Goal: Find specific page/section: Find specific page/section

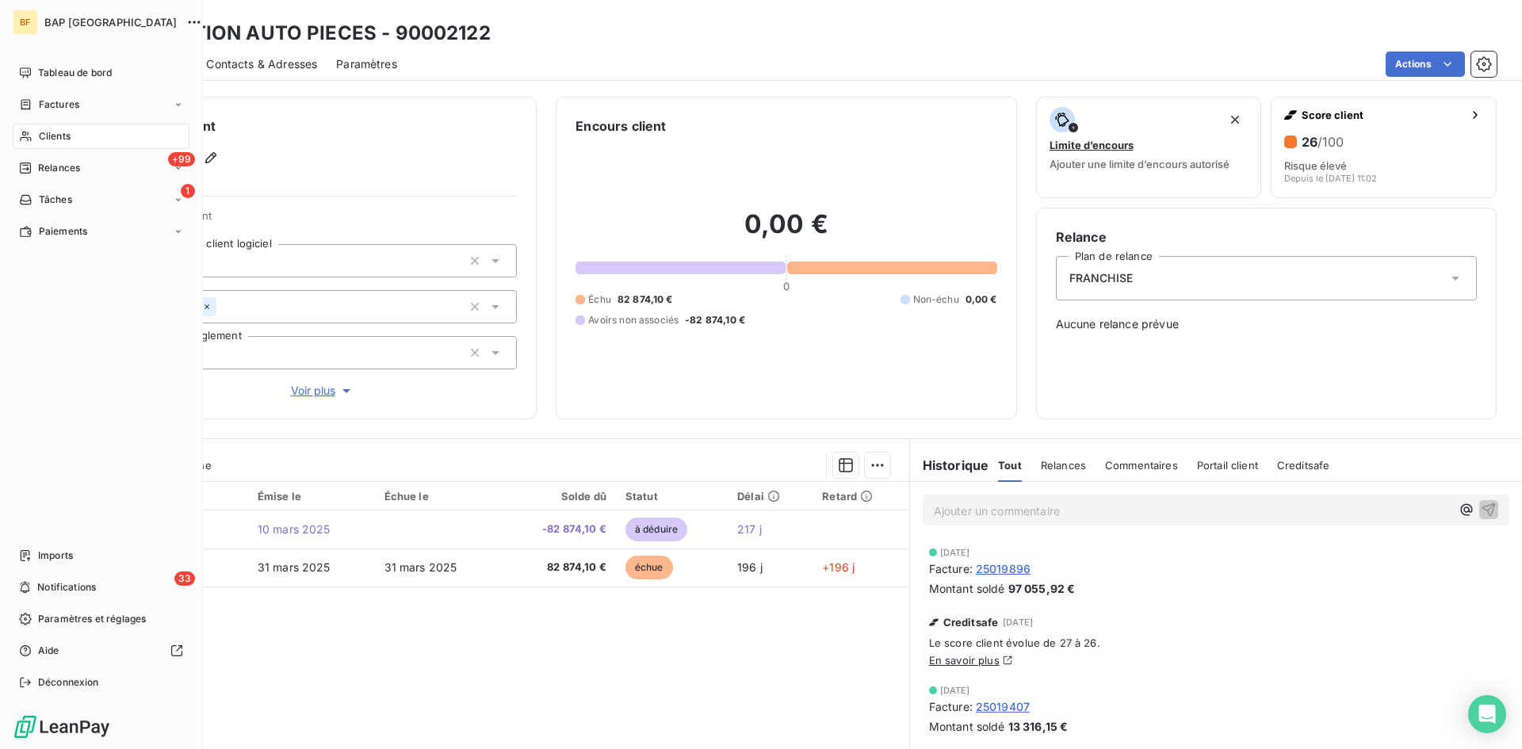
click at [55, 142] on span "Clients" at bounding box center [55, 136] width 32 height 14
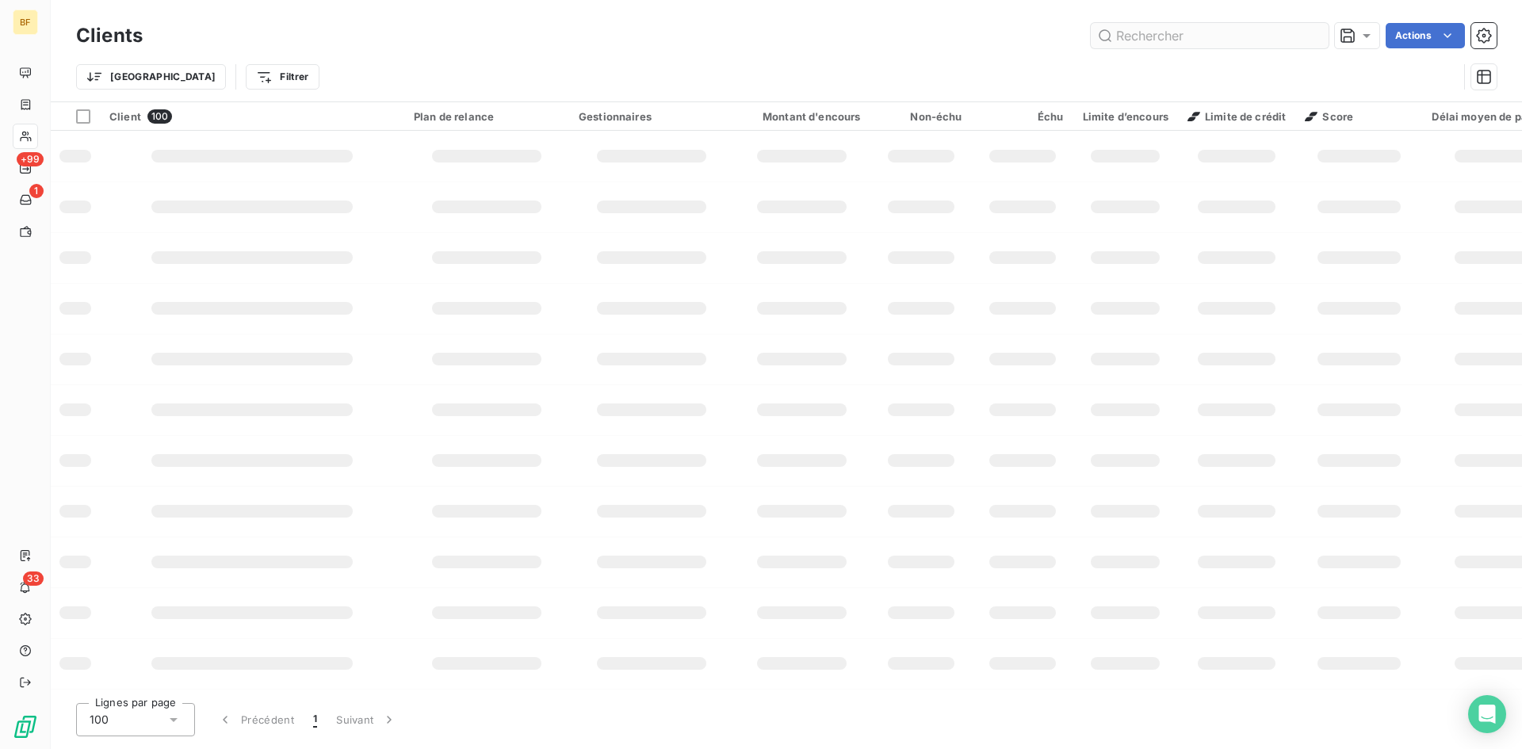
click at [1138, 39] on input "text" at bounding box center [1210, 35] width 238 height 25
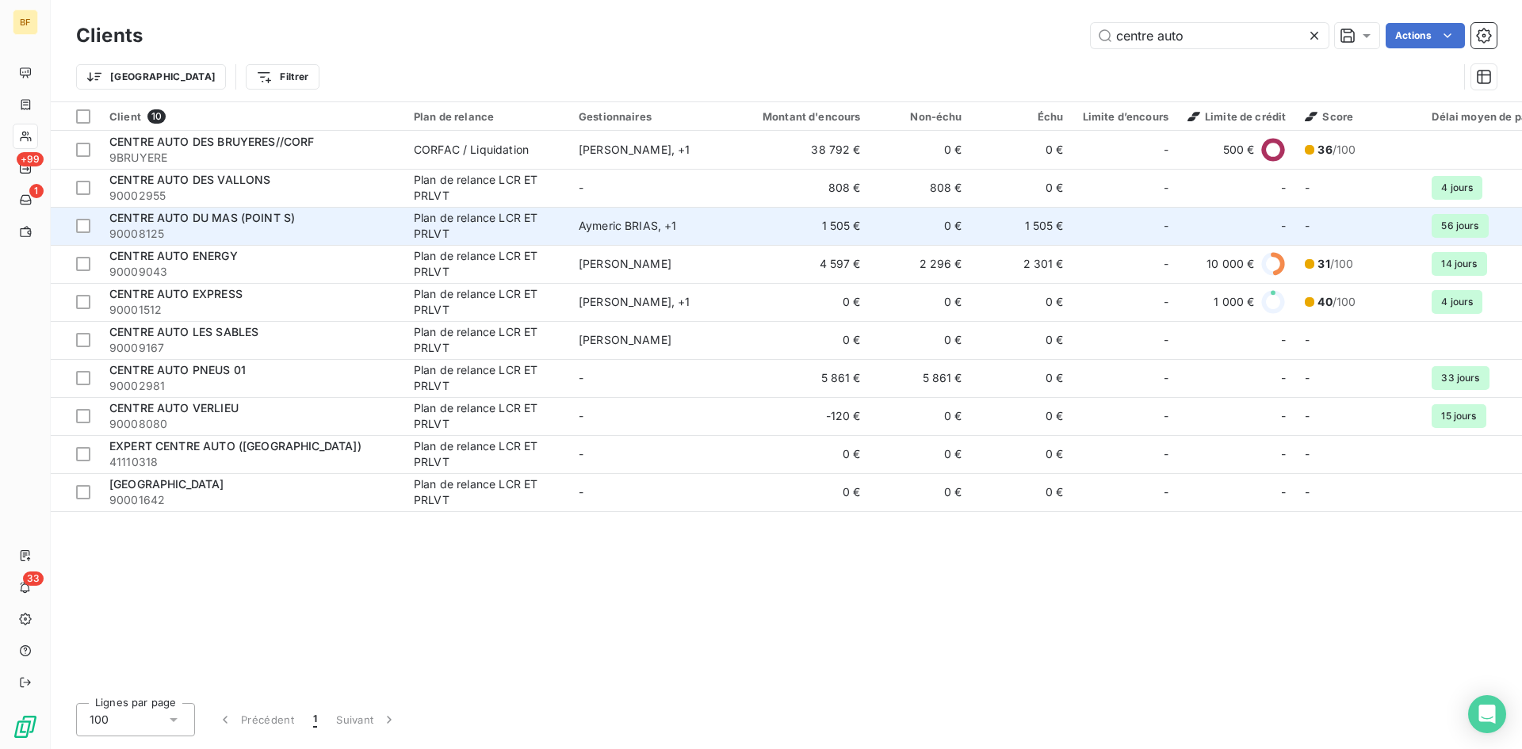
type input "centre auto"
click at [393, 226] on span "90008125" at bounding box center [251, 234] width 285 height 16
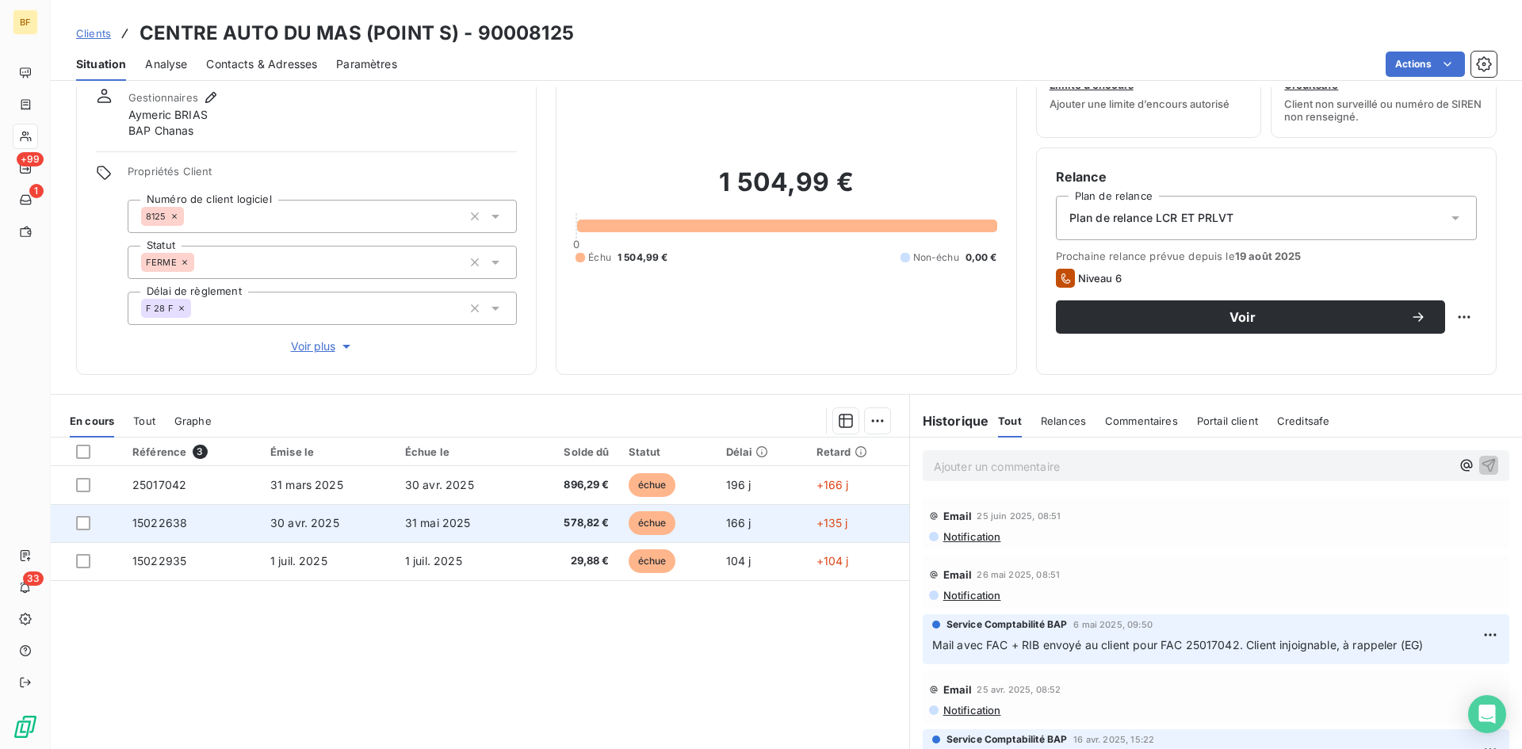
scroll to position [22, 0]
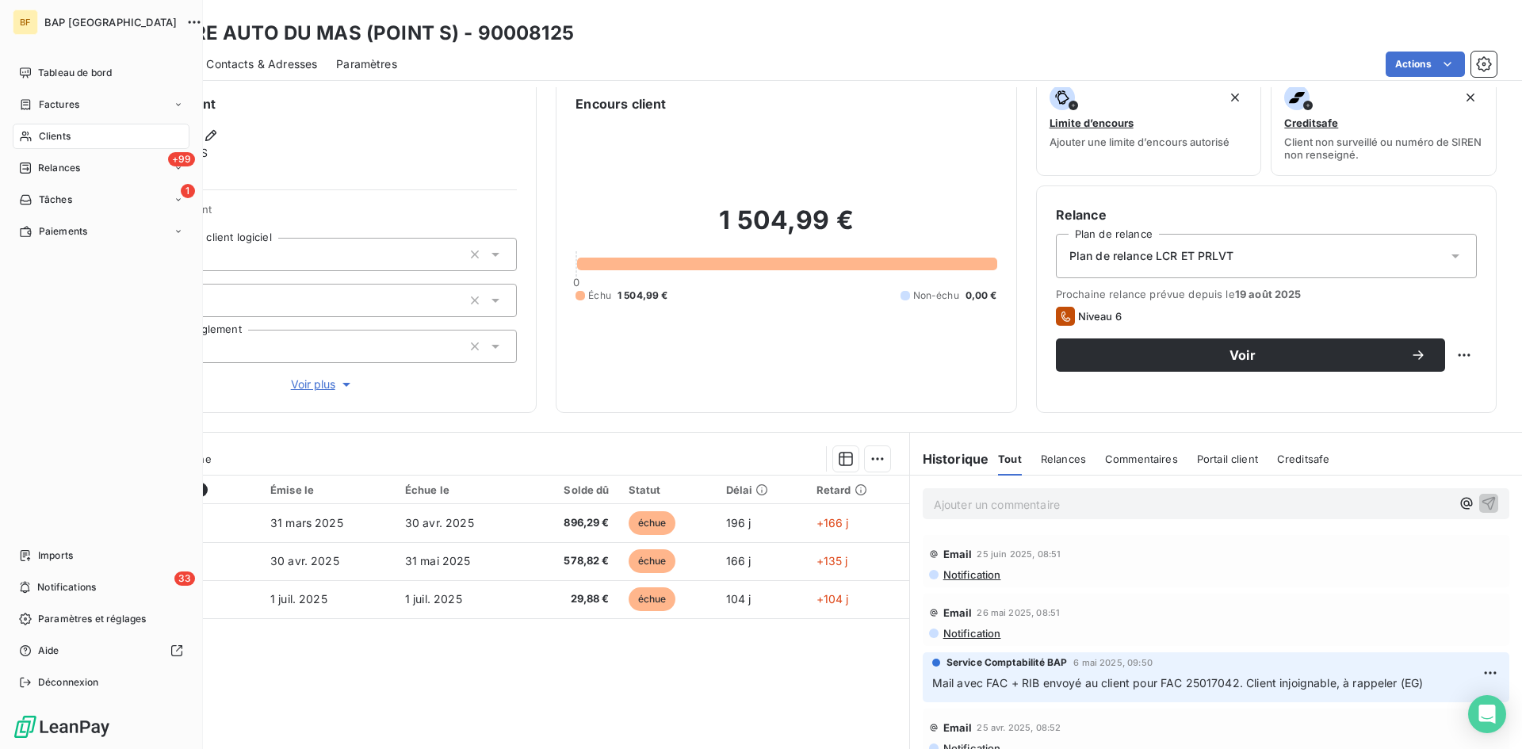
click at [90, 136] on div "Clients" at bounding box center [101, 136] width 177 height 25
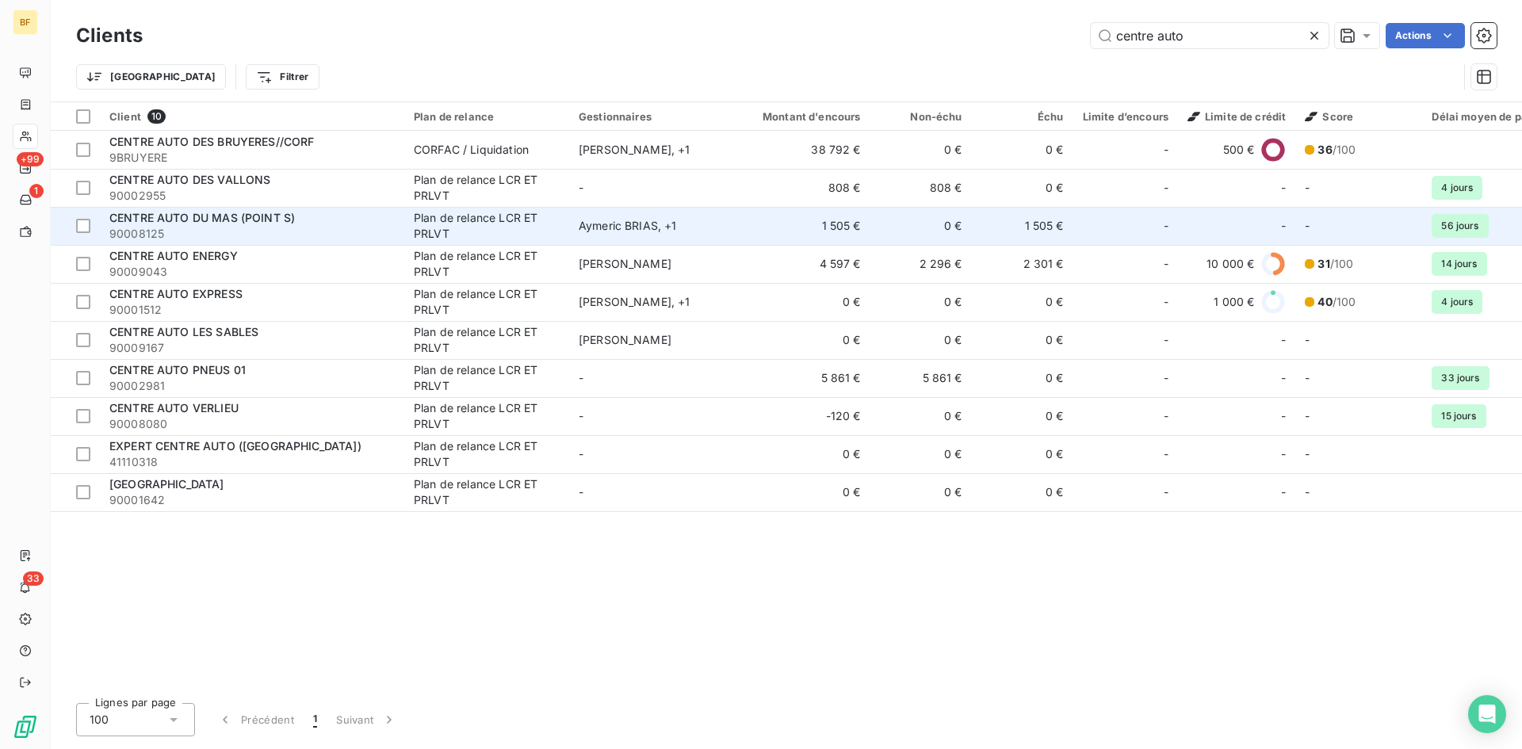
click at [965, 224] on td "0 €" at bounding box center [920, 226] width 101 height 38
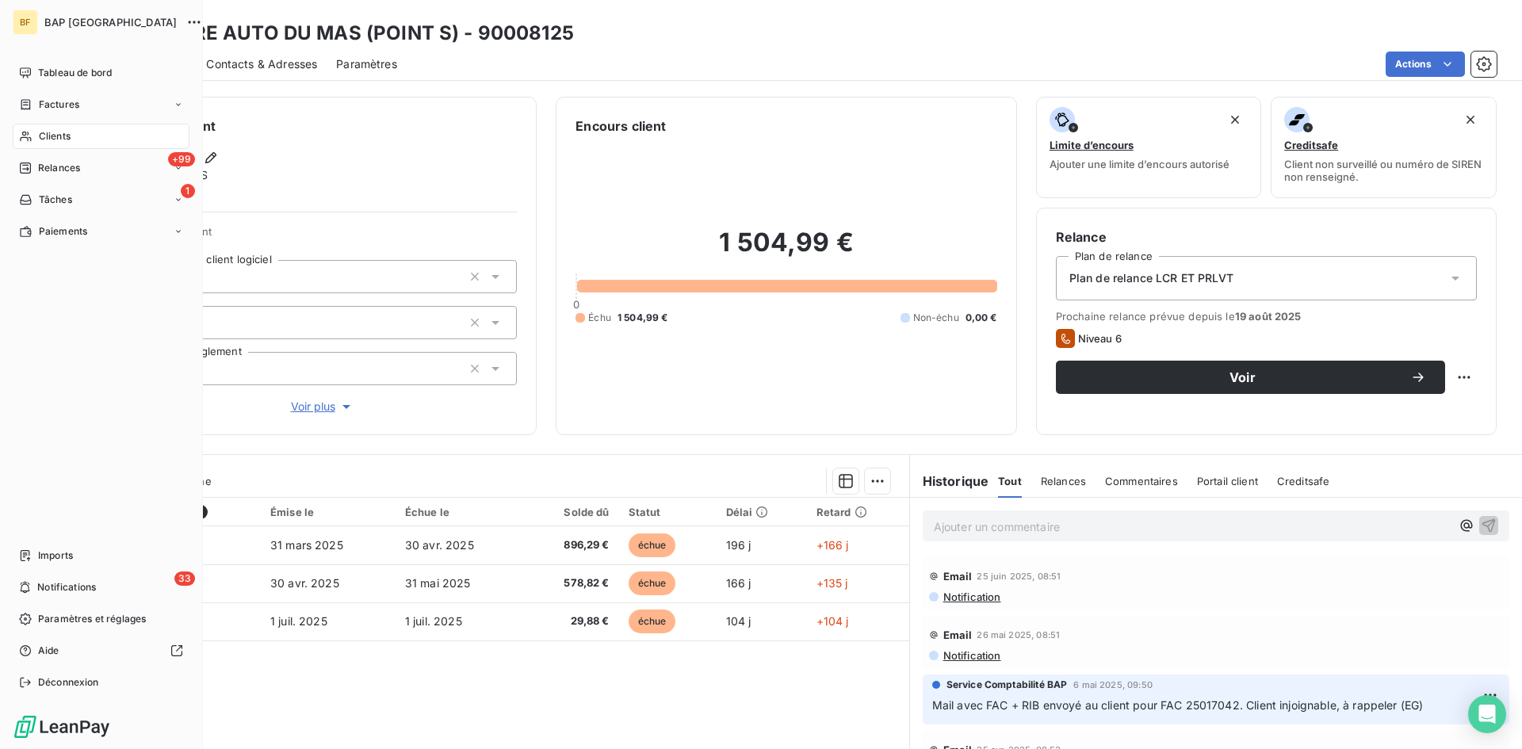
drag, startPoint x: 67, startPoint y: 136, endPoint x: 455, endPoint y: 89, distance: 390.4
click at [68, 136] on span "Clients" at bounding box center [55, 136] width 32 height 14
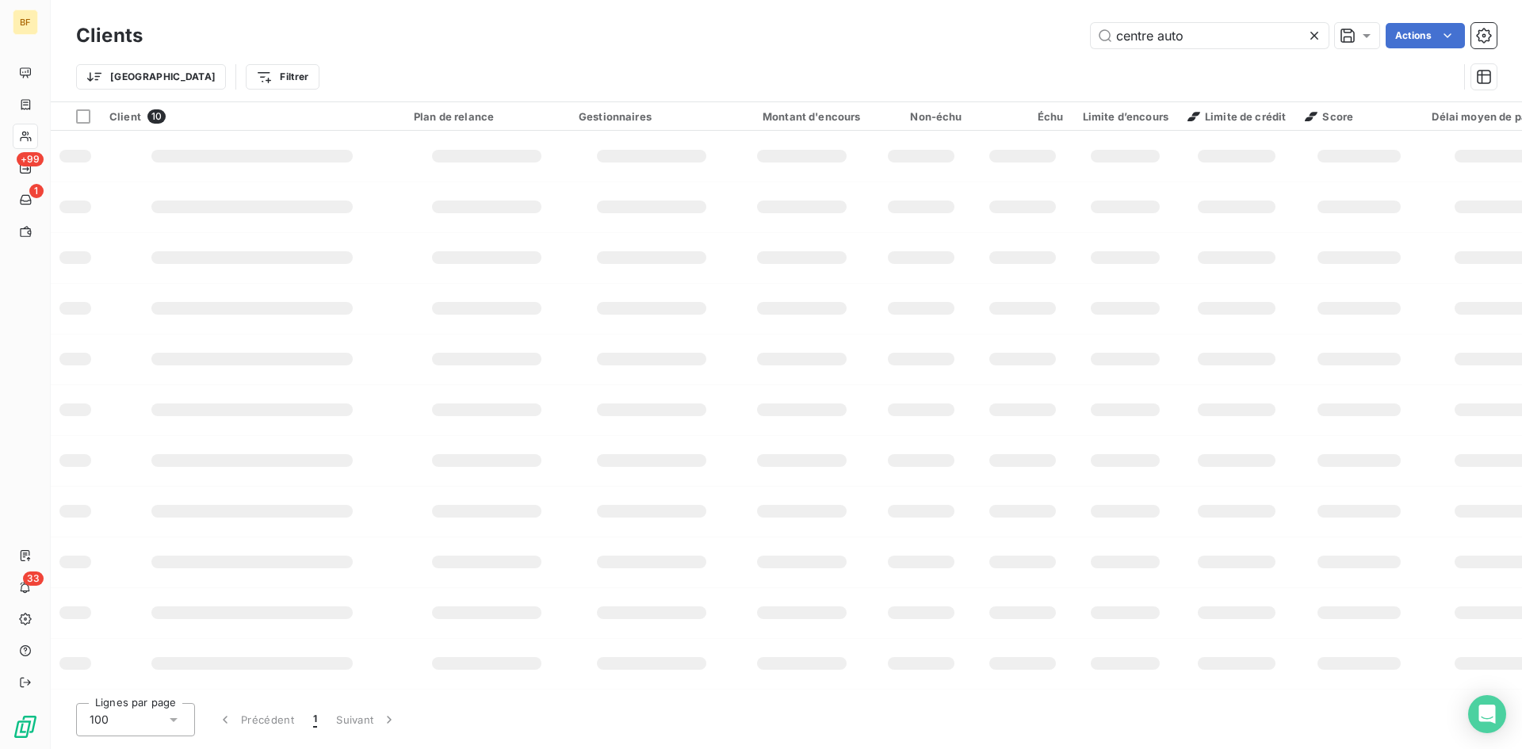
drag, startPoint x: 1210, startPoint y: 34, endPoint x: 939, endPoint y: 10, distance: 271.3
click at [939, 10] on div "Clients centre auto Actions [GEOGRAPHIC_DATA] Filtrer" at bounding box center [786, 50] width 1471 height 101
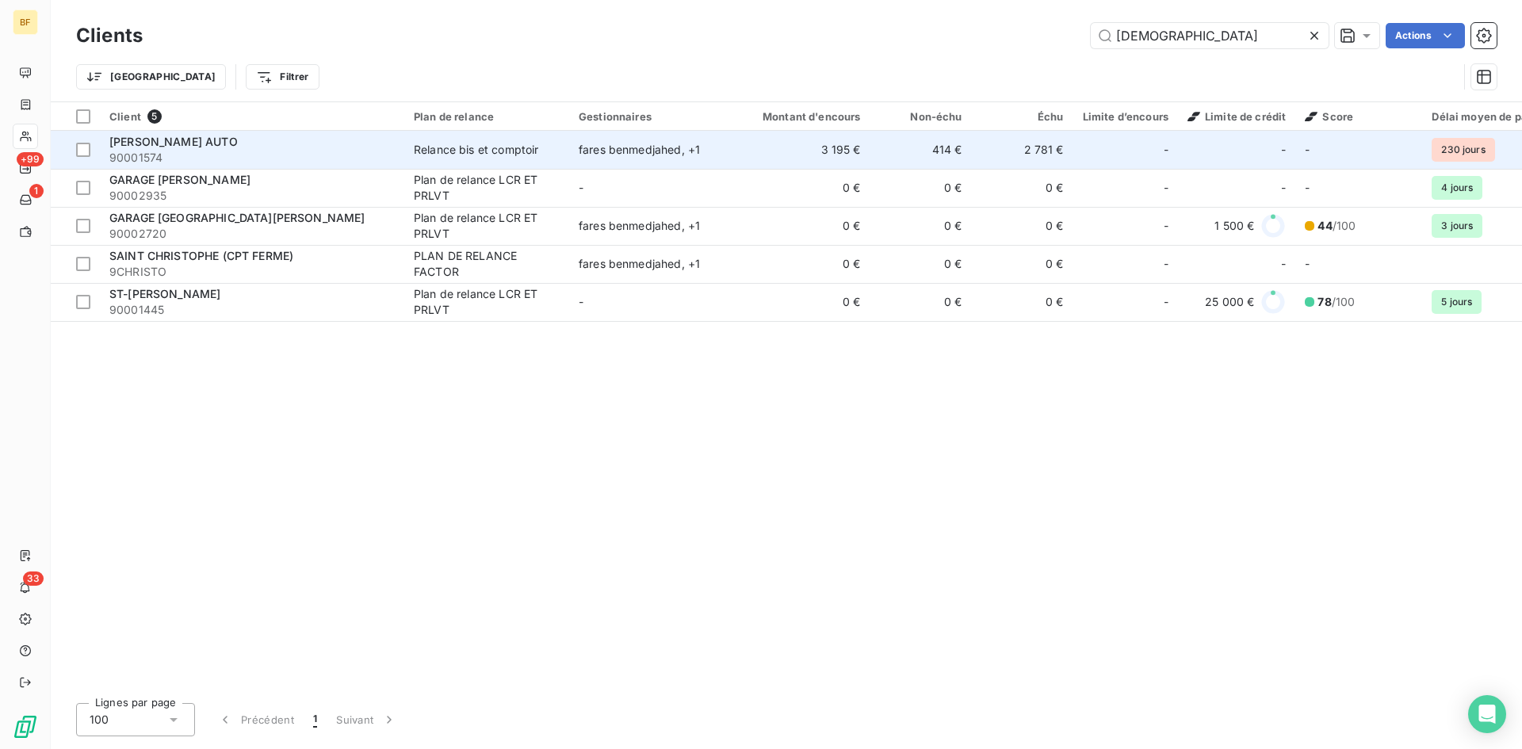
type input "[DEMOGRAPHIC_DATA]"
drag, startPoint x: 312, startPoint y: 161, endPoint x: 323, endPoint y: 166, distance: 12.4
click at [312, 161] on span "90001574" at bounding box center [251, 158] width 285 height 16
